Goal: Task Accomplishment & Management: Use online tool/utility

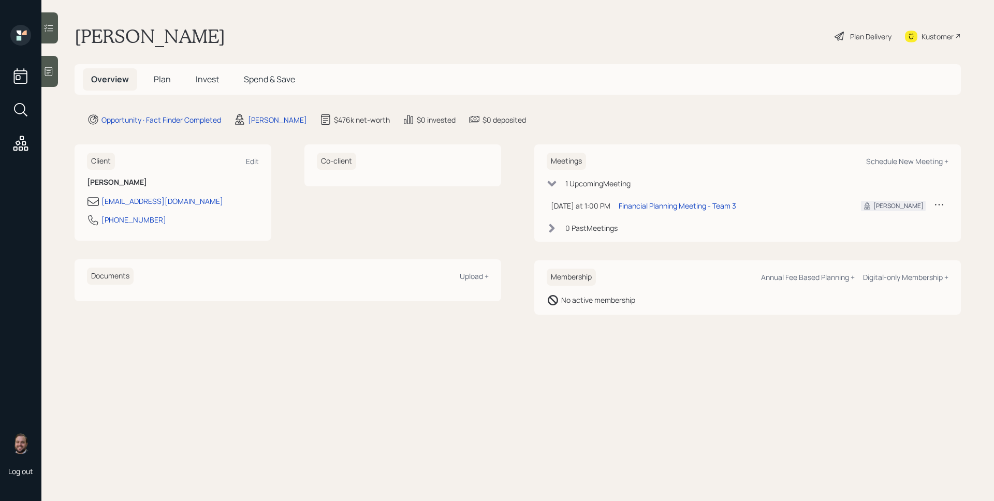
click at [49, 77] on div at bounding box center [49, 71] width 17 height 31
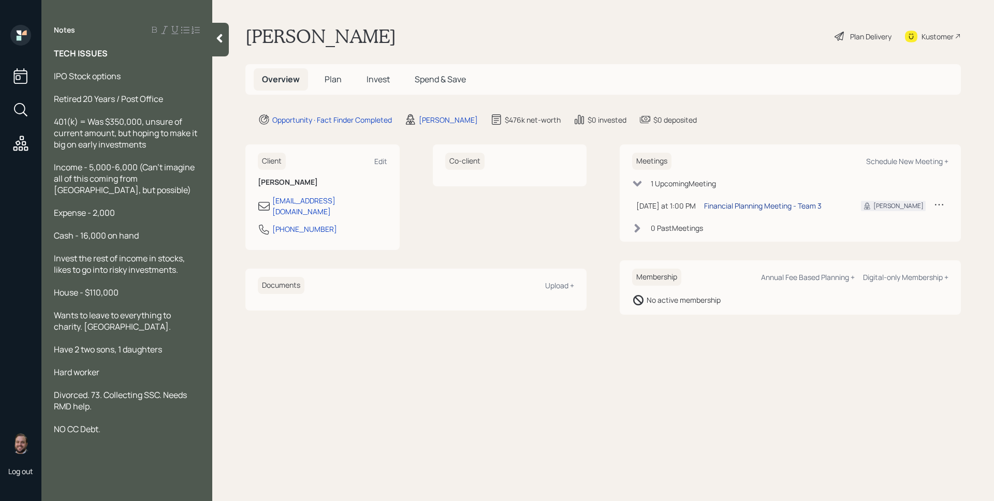
click at [768, 203] on div "Financial Planning Meeting - Team 3" at bounding box center [763, 205] width 118 height 11
click at [329, 75] on span "Plan" at bounding box center [333, 79] width 17 height 11
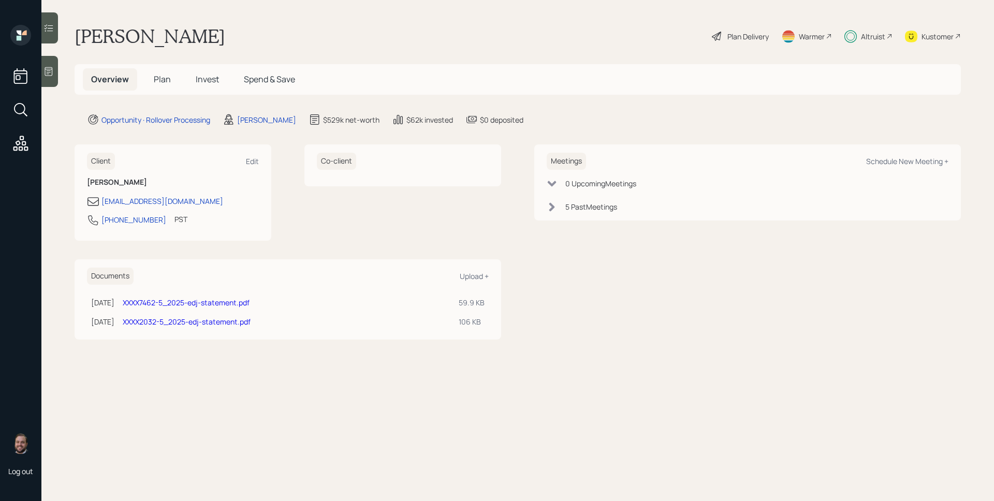
click at [880, 39] on div "Altruist" at bounding box center [873, 36] width 24 height 11
